Goal: Task Accomplishment & Management: Manage account settings

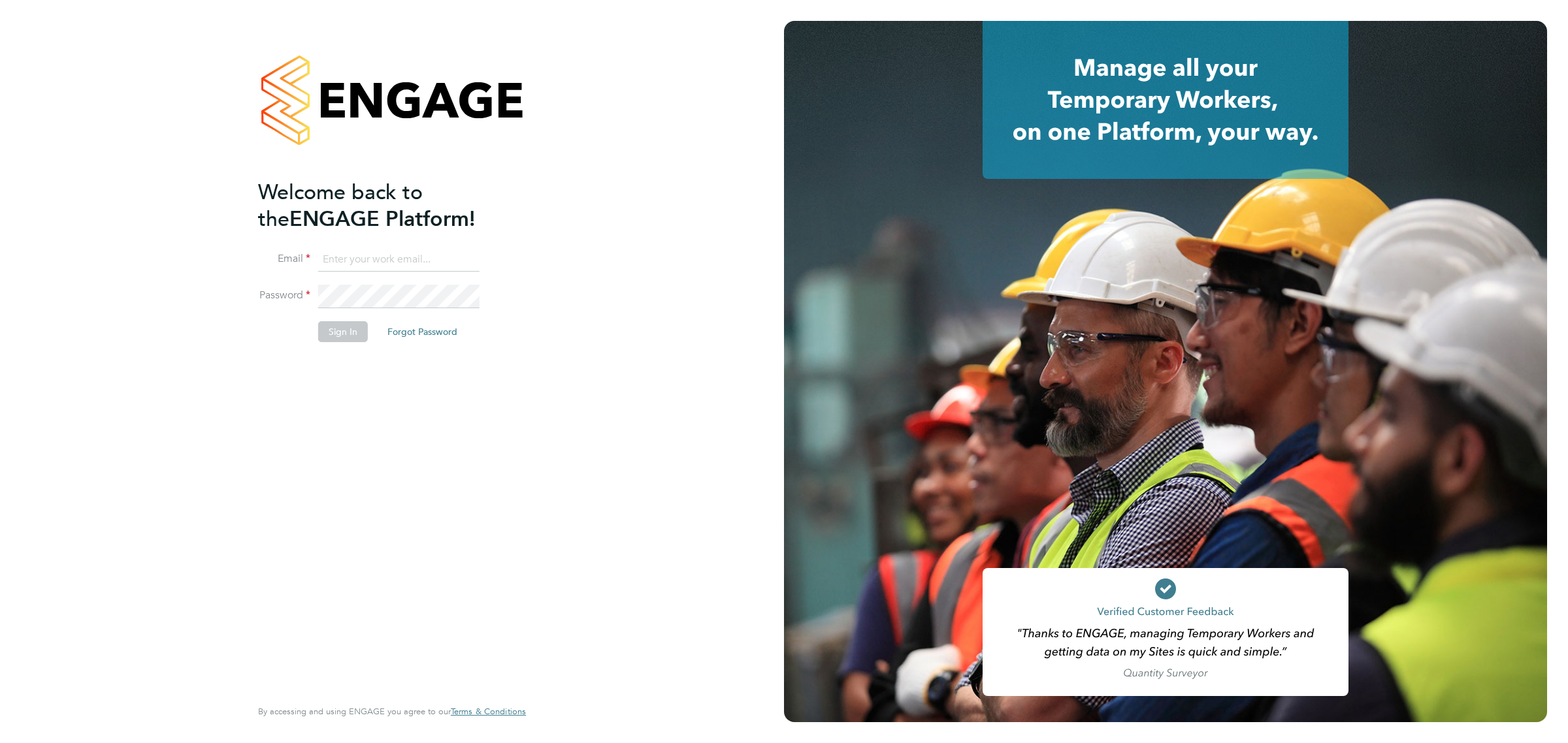
type input "[EMAIL_ADDRESS][DOMAIN_NAME]"
click at [350, 328] on button "Sign In" at bounding box center [343, 331] width 50 height 21
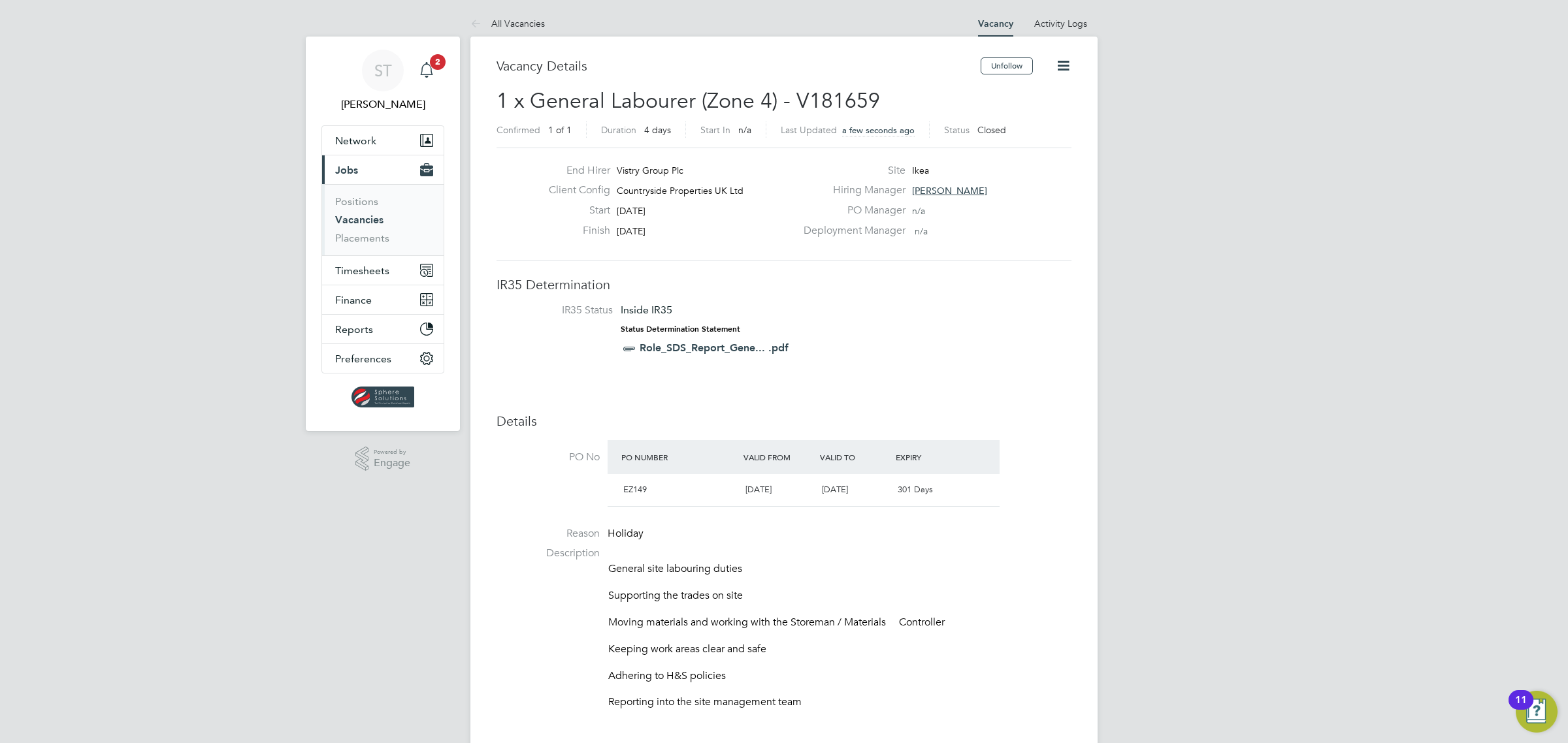
click at [428, 74] on icon "Main navigation" at bounding box center [426, 68] width 13 height 13
